Goal: Information Seeking & Learning: Learn about a topic

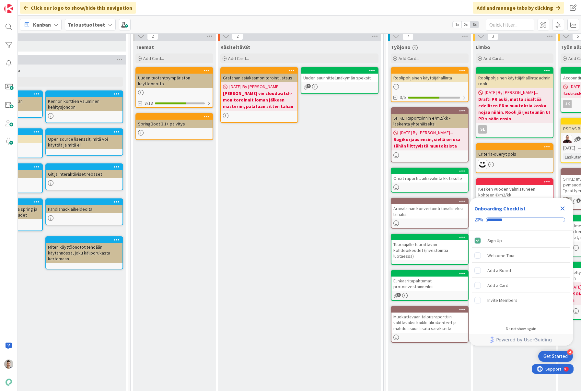
scroll to position [26, 207]
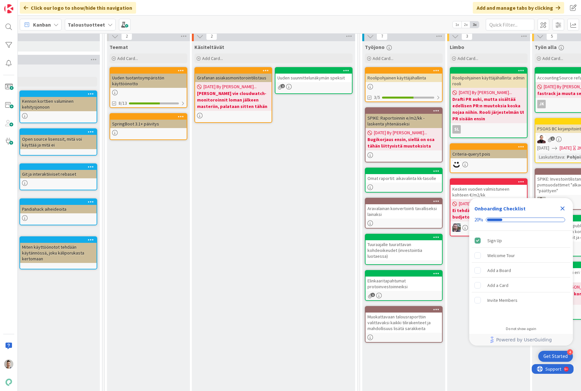
click at [335, 80] on div "Uuden suunnittelunäkymän speksit" at bounding box center [313, 78] width 76 height 8
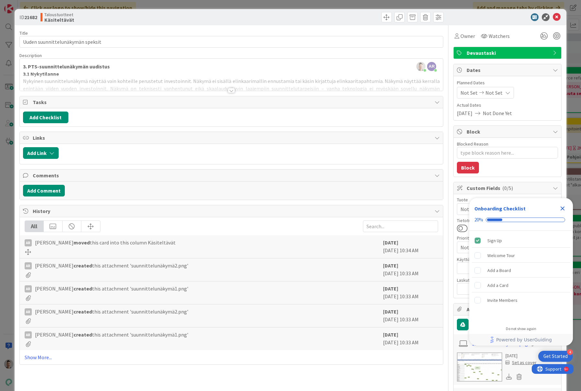
click at [563, 212] on icon "Close Checklist" at bounding box center [563, 208] width 8 height 8
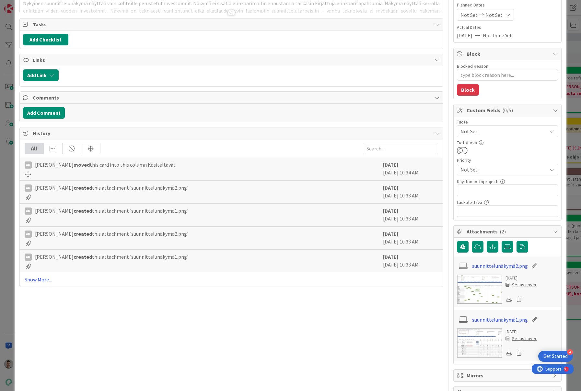
scroll to position [99, 0]
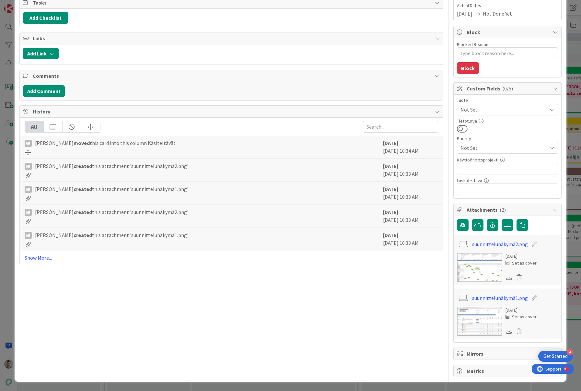
click at [484, 318] on img at bounding box center [479, 321] width 45 height 29
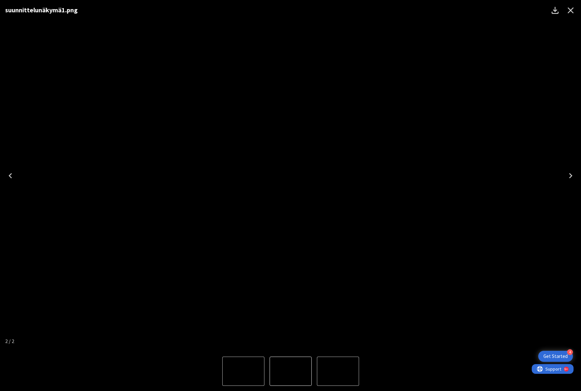
click at [573, 14] on icon "Close" at bounding box center [571, 10] width 10 height 10
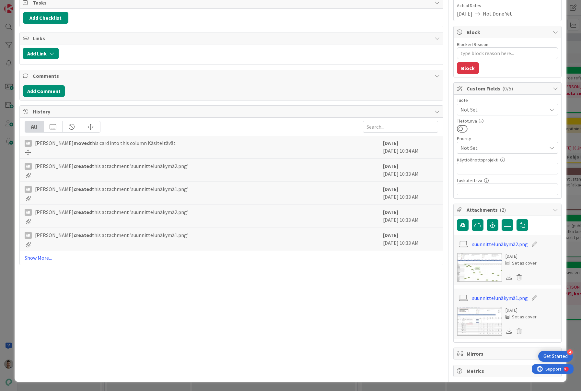
click at [482, 274] on img at bounding box center [479, 267] width 45 height 29
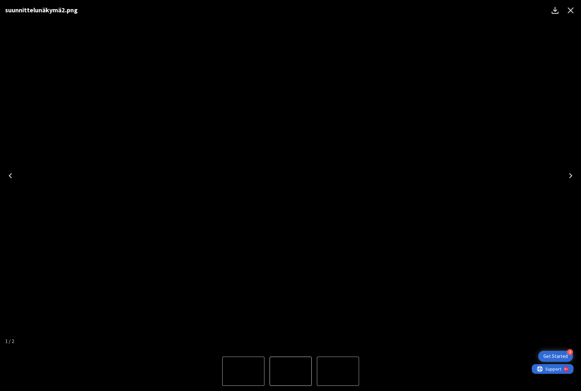
click at [572, 13] on icon "Close" at bounding box center [571, 10] width 10 height 10
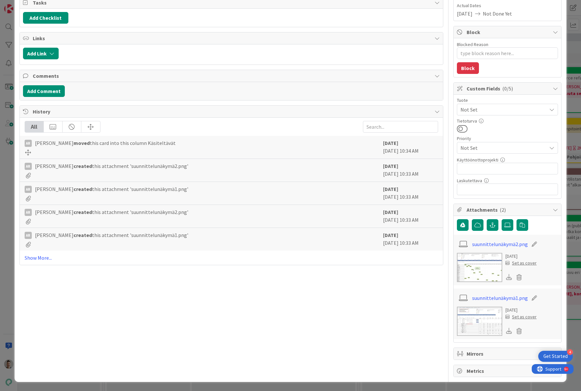
click at [489, 273] on img at bounding box center [479, 267] width 45 height 29
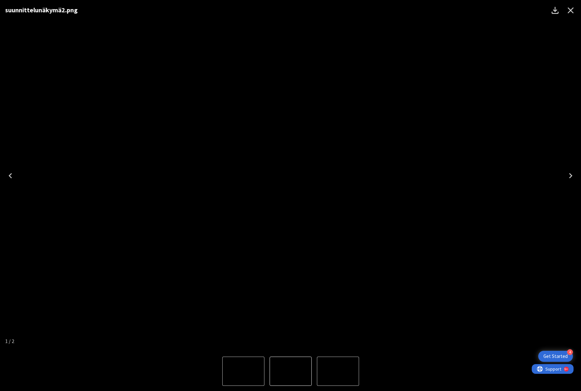
click at [571, 11] on icon "Close" at bounding box center [571, 10] width 6 height 6
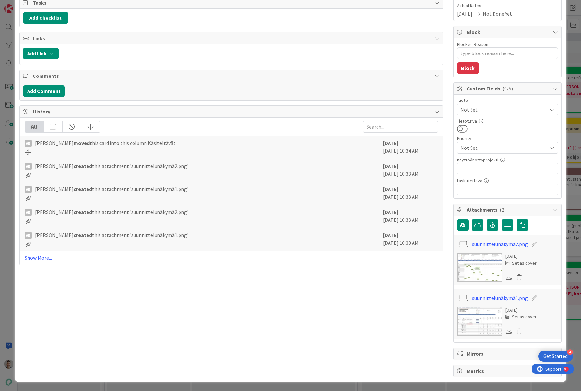
click at [487, 323] on img at bounding box center [479, 321] width 45 height 29
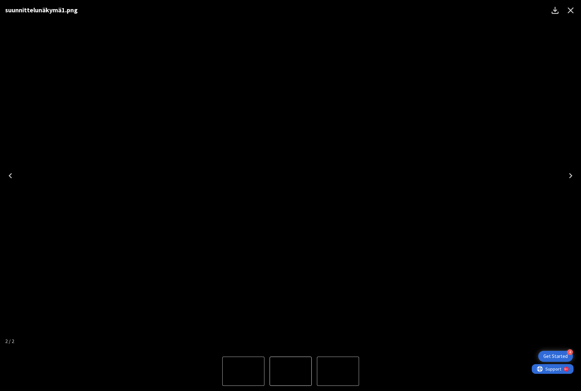
click at [571, 11] on icon "Close" at bounding box center [571, 10] width 10 height 10
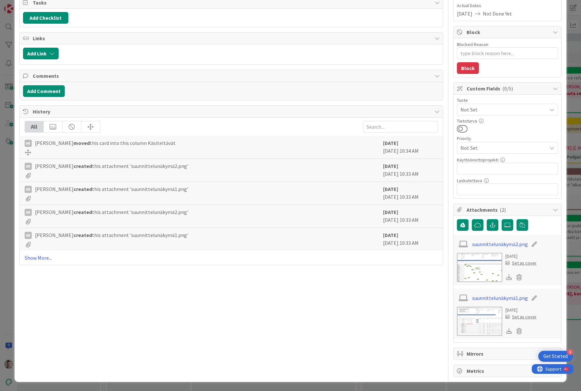
click at [477, 263] on img at bounding box center [479, 267] width 45 height 29
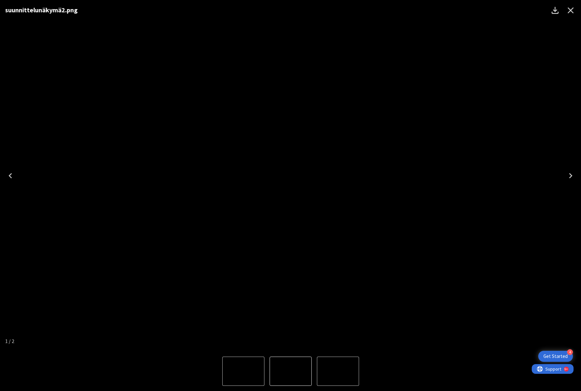
click at [574, 10] on icon "Close" at bounding box center [571, 10] width 10 height 10
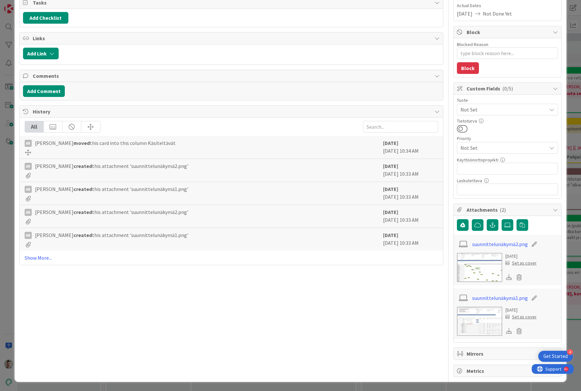
click at [486, 325] on img at bounding box center [479, 321] width 45 height 29
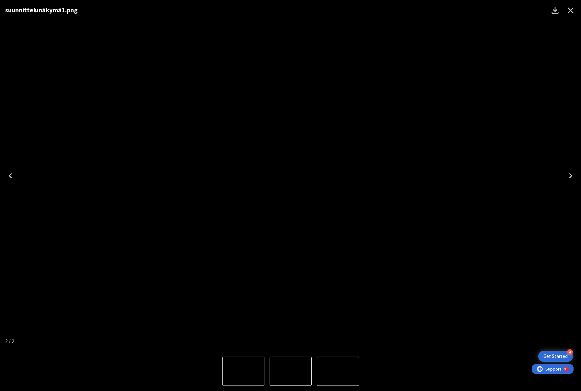
click at [570, 13] on icon "Close" at bounding box center [571, 10] width 10 height 10
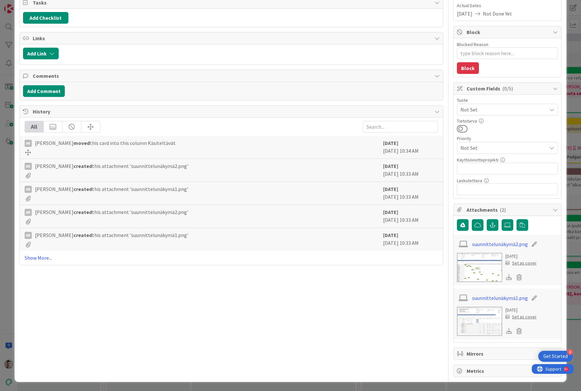
scroll to position [0, 0]
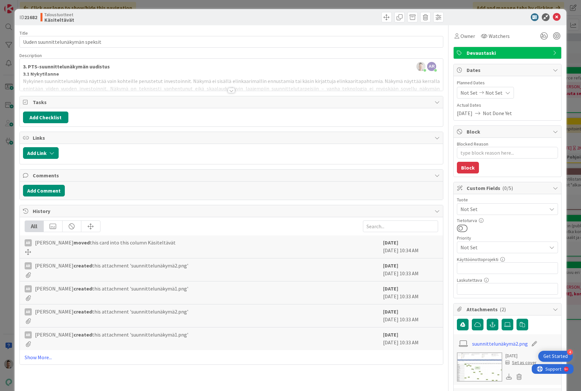
click at [230, 92] on div at bounding box center [231, 90] width 7 height 5
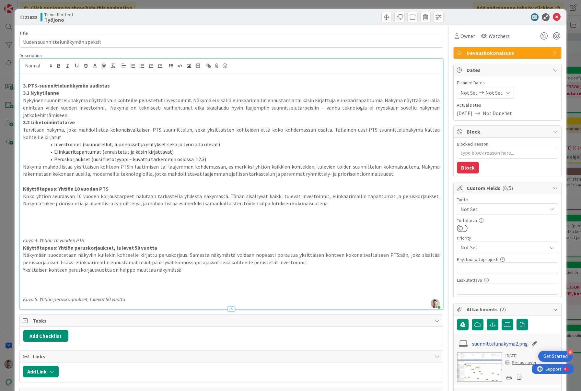
type textarea "x"
